Goal: Communication & Community: Answer question/provide support

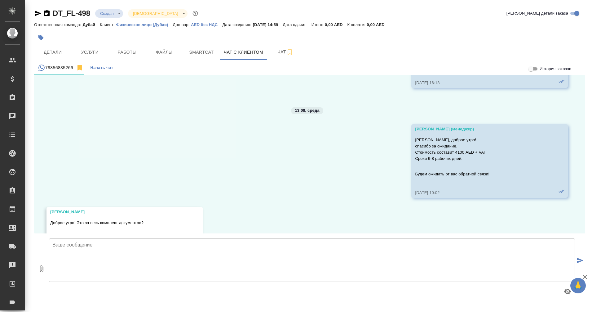
scroll to position [600, 0]
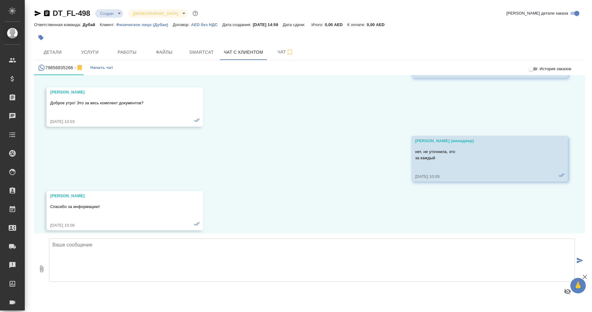
click at [313, 181] on div "12.08, вторник Ирина Добрый день! Нам необходимо получить консульскую легилизац…" at bounding box center [309, 154] width 551 height 158
click at [221, 246] on textarea at bounding box center [312, 259] width 526 height 43
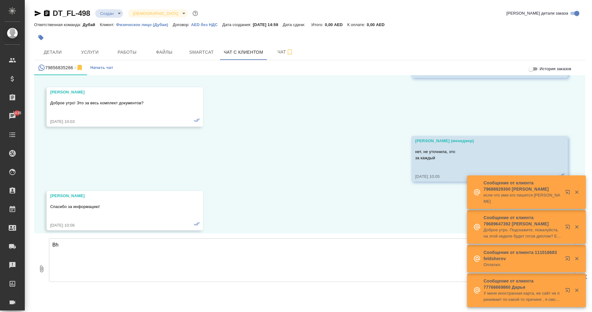
type textarea "B"
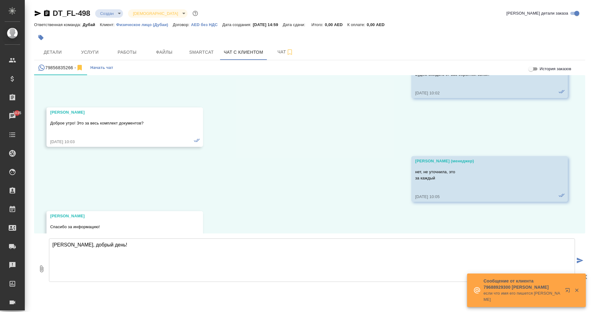
scroll to position [580, 0]
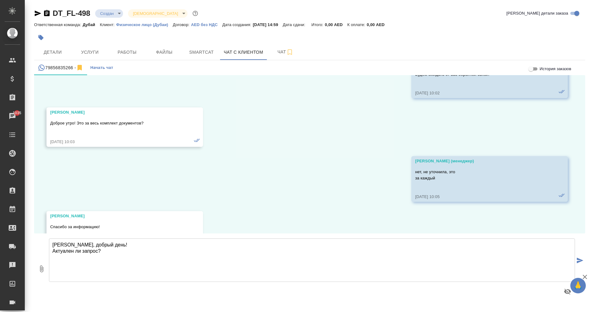
type textarea "Ирина, добрый день! Актуален ли запрос?"
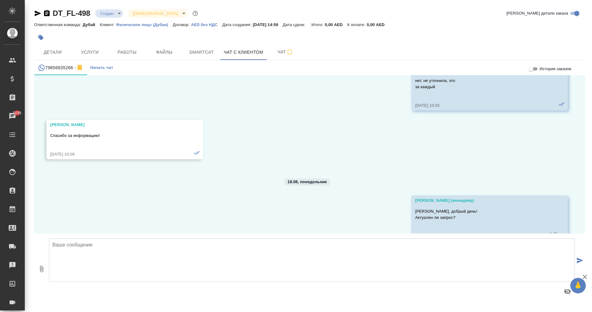
scroll to position [682, 0]
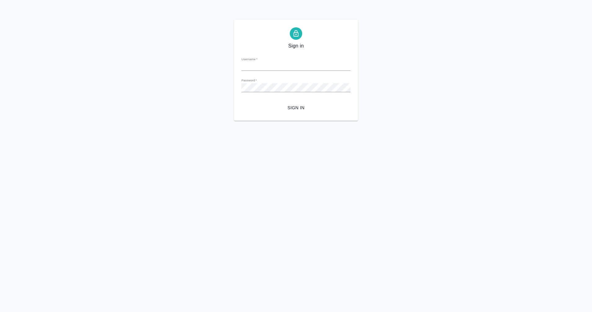
type input "[EMAIL_ADDRESS][DOMAIN_NAME]"
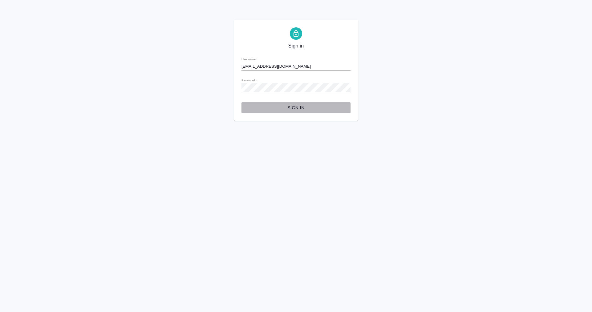
click at [300, 108] on span "Sign in" at bounding box center [295, 108] width 99 height 8
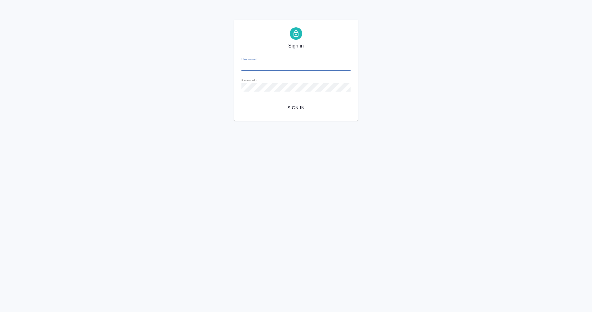
type input "[EMAIL_ADDRESS][DOMAIN_NAME]"
click at [189, 97] on div "Sign in Username   * [EMAIL_ADDRESS][DOMAIN_NAME] Password   * urlPath   * / Si…" at bounding box center [296, 70] width 592 height 101
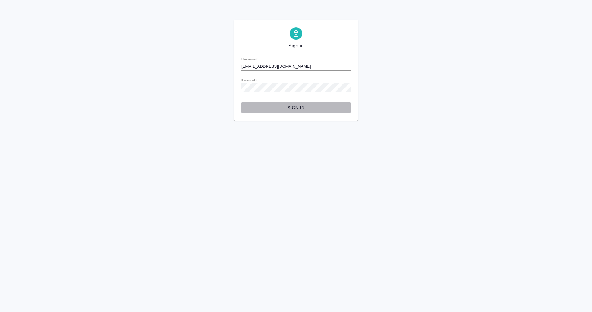
click at [298, 106] on span "Sign in" at bounding box center [295, 108] width 99 height 8
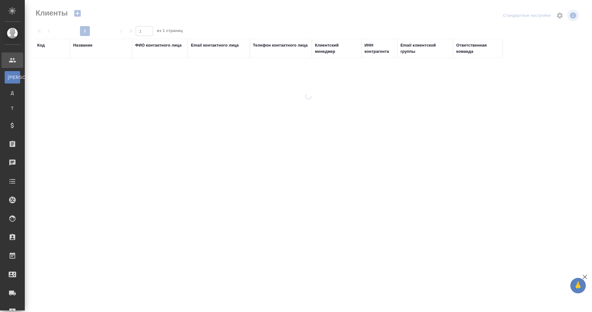
select select "RU"
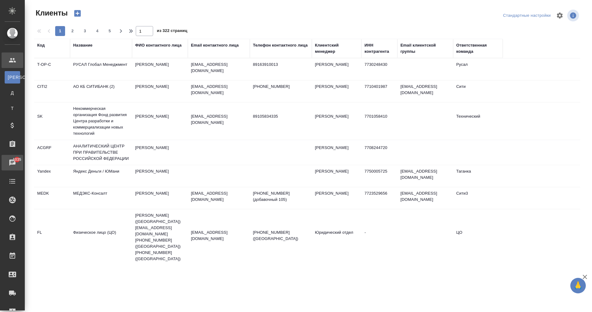
click at [12, 162] on div "Чаты" at bounding box center [4, 162] width 15 height 9
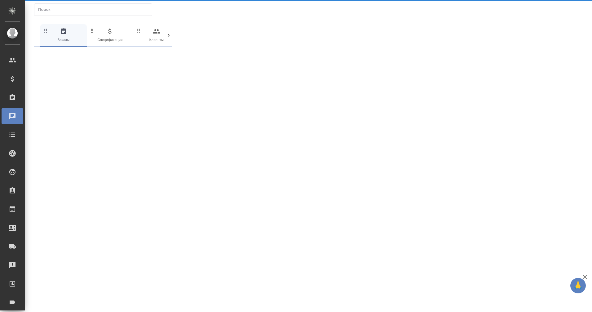
click at [12, 163] on ul "Клиенты Спецификации Заказы Чаты Todo Проекты SC Исполнители Кандидаты Работы В…" at bounding box center [12, 188] width 25 height 279
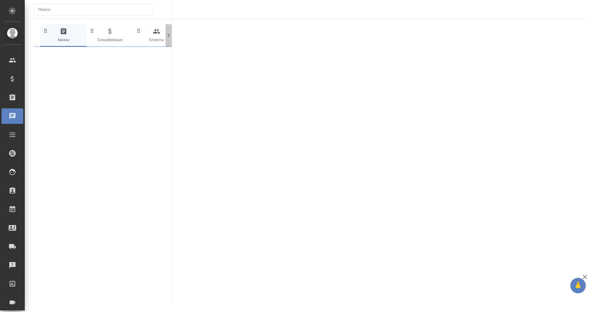
click at [167, 38] on icon at bounding box center [169, 35] width 6 height 6
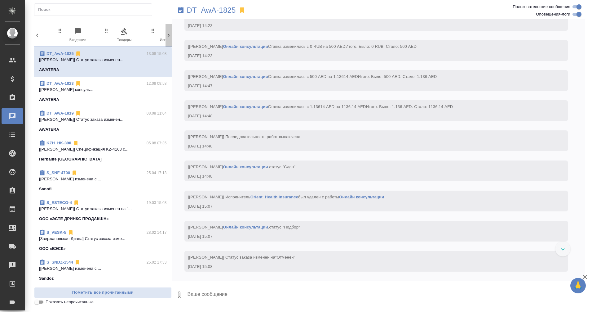
click at [167, 38] on icon at bounding box center [169, 35] width 6 height 6
click at [169, 37] on icon at bounding box center [169, 35] width 6 height 6
click at [144, 32] on icon "button" at bounding box center [142, 31] width 6 height 6
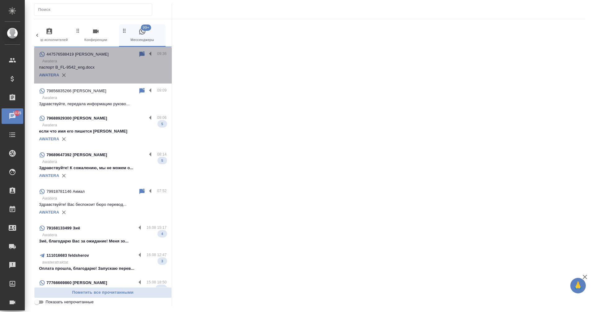
click at [110, 64] on p "Awatera" at bounding box center [104, 61] width 125 height 6
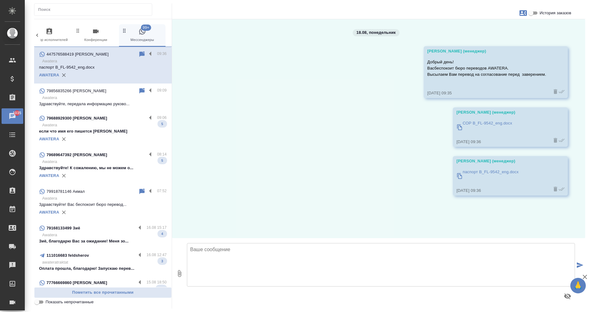
click at [107, 100] on p "Awatera" at bounding box center [104, 98] width 125 height 6
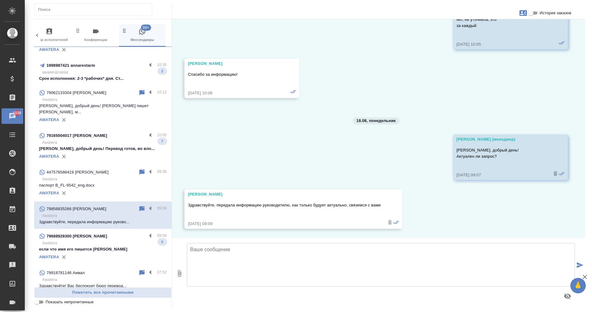
scroll to position [0, 0]
